Goal: Check status: Check status

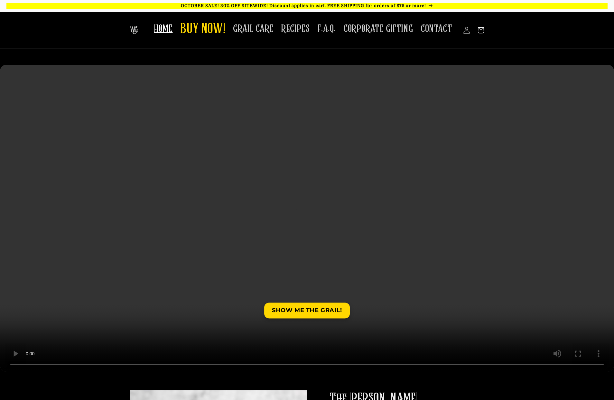
click at [464, 33] on icon at bounding box center [466, 30] width 7 height 7
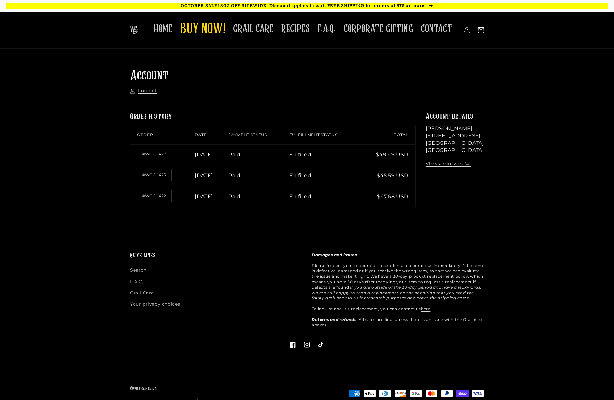
click at [311, 155] on td "Fulfilled" at bounding box center [325, 155] width 73 height 21
click at [164, 155] on link "#WG-10428" at bounding box center [154, 154] width 34 height 12
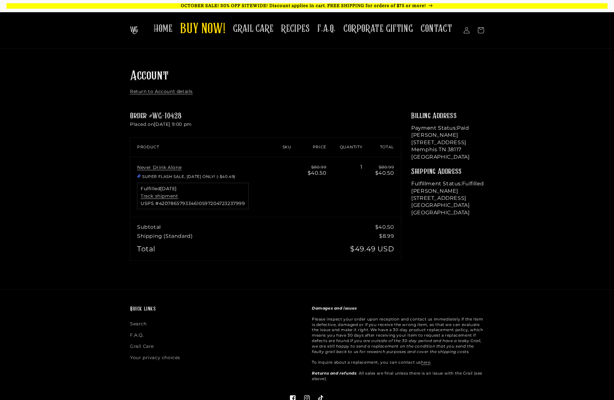
click at [174, 198] on div "Fulfilled October 2, 2025 Track shipment USPS #420786579334610597204723237999" at bounding box center [193, 196] width 112 height 26
click at [172, 196] on link "Track shipment" at bounding box center [159, 196] width 37 height 6
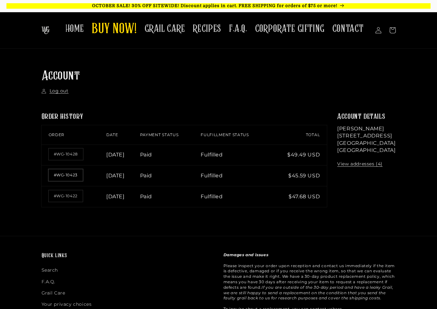
click at [75, 175] on link "#WG-10423" at bounding box center [66, 175] width 34 height 12
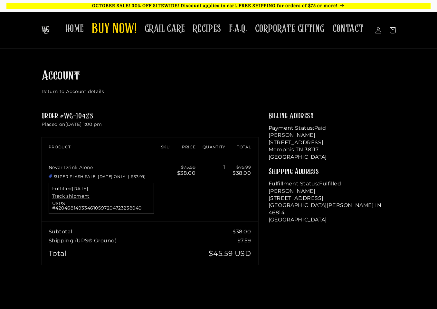
drag, startPoint x: 130, startPoint y: 241, endPoint x: 122, endPoint y: 220, distance: 22.7
click at [130, 245] on td "Total" at bounding box center [122, 255] width 161 height 20
click at [85, 199] on div "Fulfilled [DATE] Track shipment USPS #420468149334610597204723238040" at bounding box center [101, 198] width 105 height 31
click at [82, 196] on link "Track shipment" at bounding box center [70, 196] width 37 height 6
click at [76, 27] on span "HOME" at bounding box center [74, 29] width 19 height 13
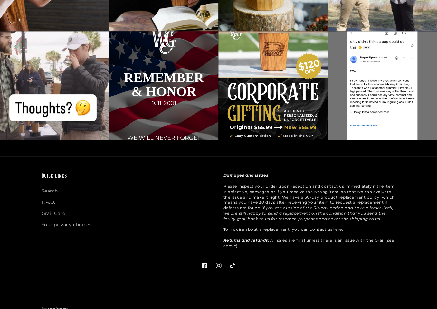
scroll to position [1798, 0]
